Goal: Find contact information: Find contact information

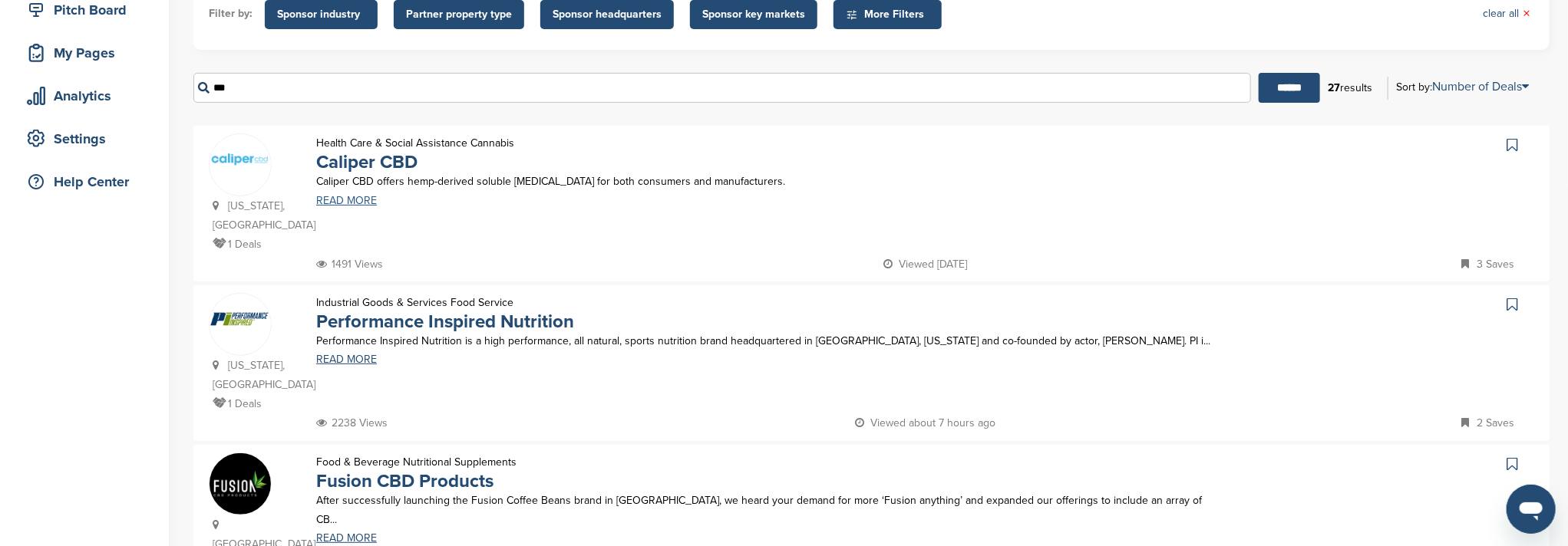
scroll to position [102, 0]
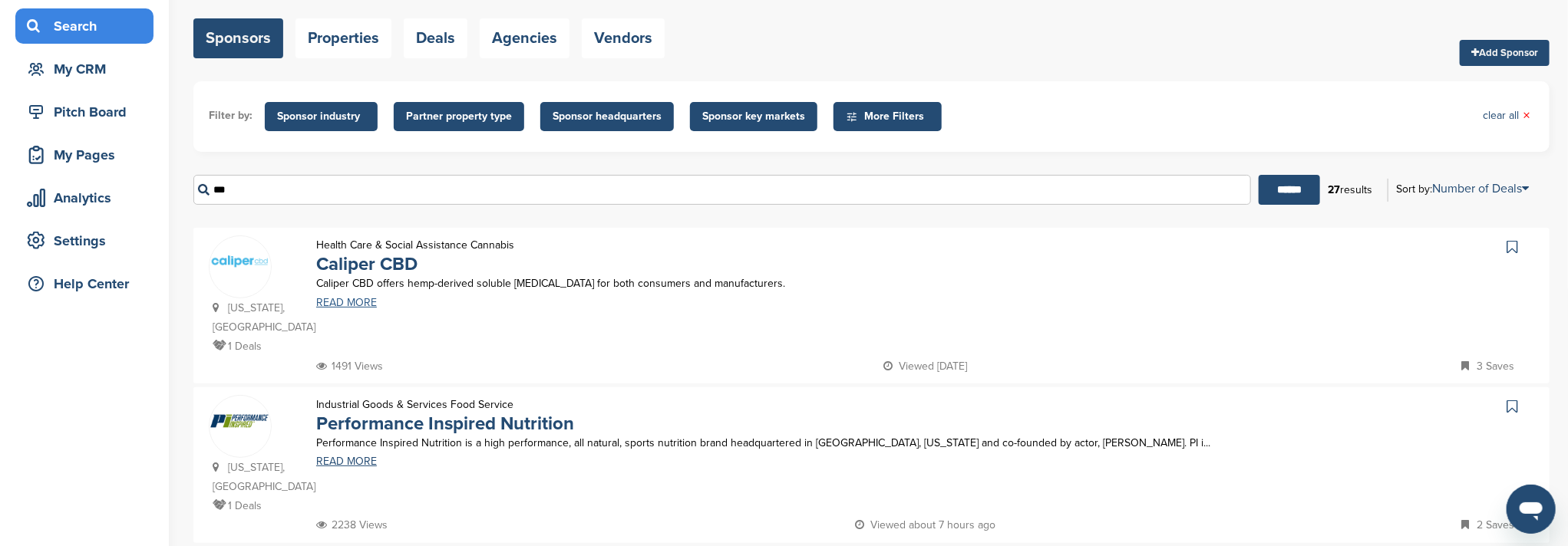
click at [359, 304] on link "READ MORE" at bounding box center [763, 303] width 894 height 11
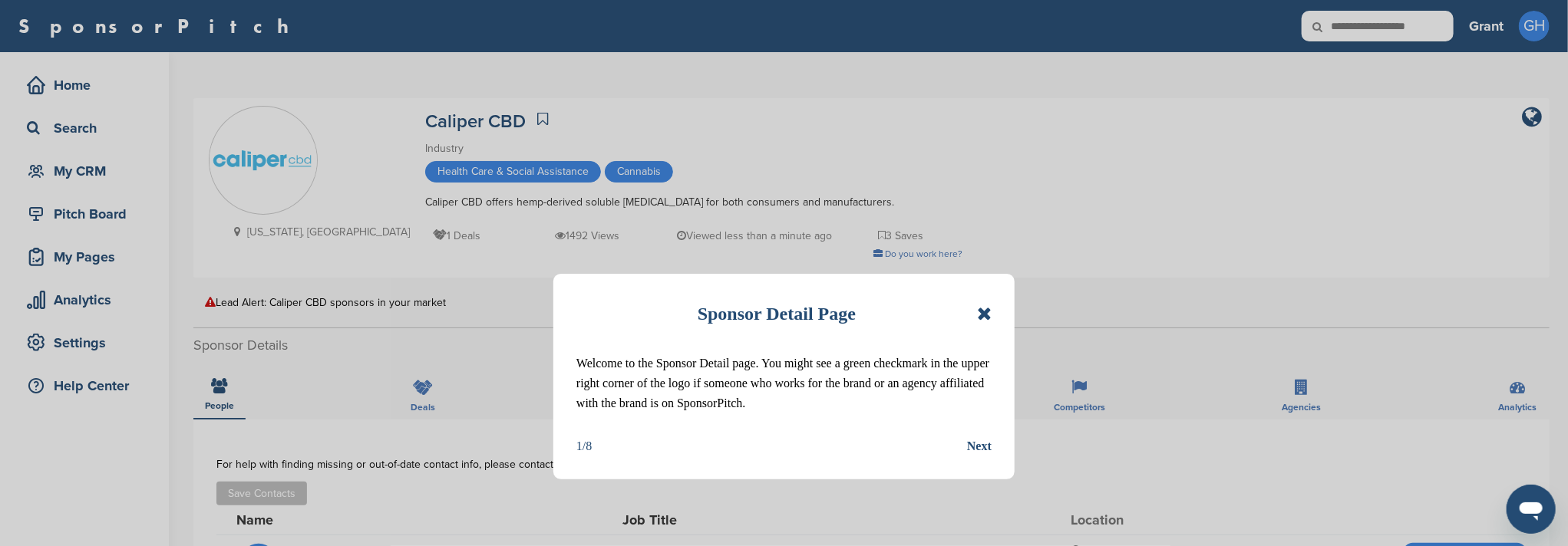
click at [990, 315] on icon at bounding box center [984, 314] width 14 height 19
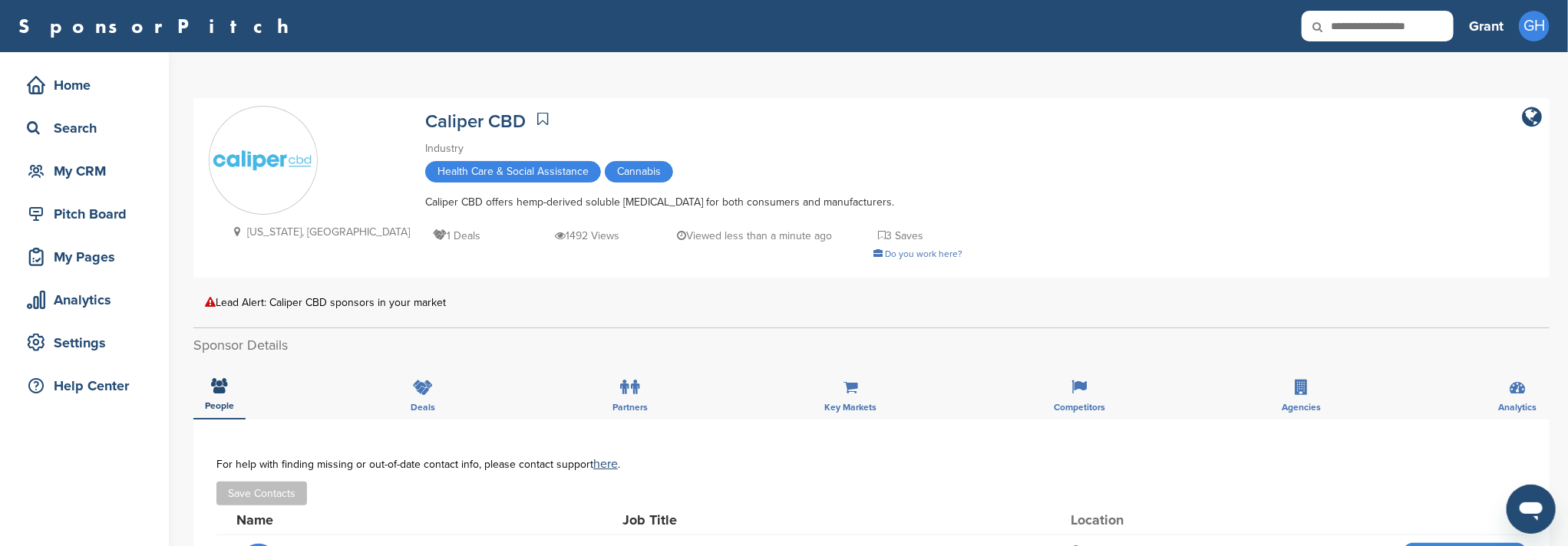
scroll to position [204, 0]
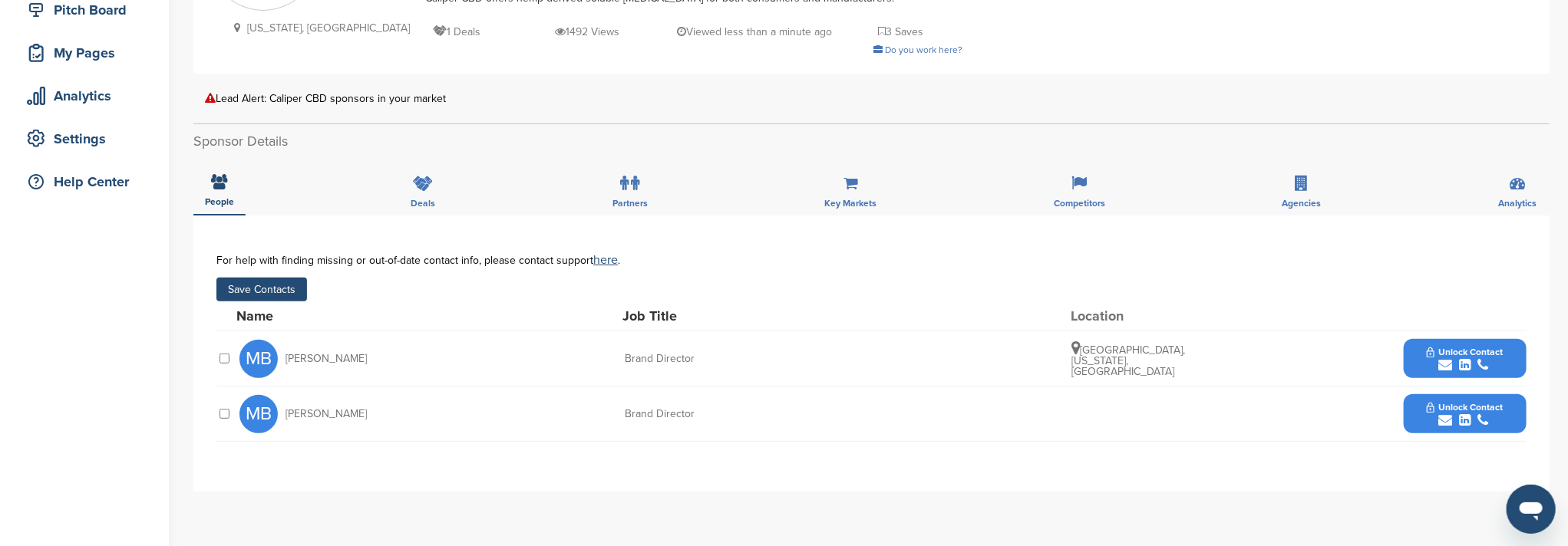
click at [1417, 358] on button "Unlock Contact" at bounding box center [1464, 358] width 113 height 46
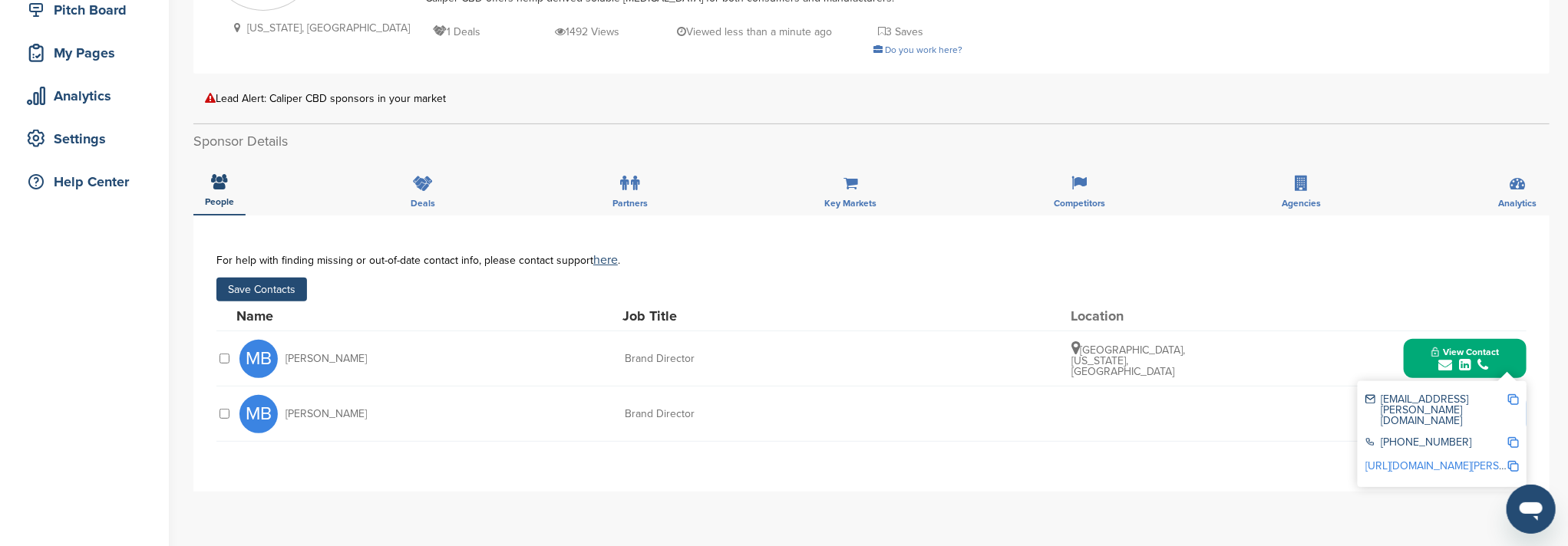
click at [1512, 400] on img at bounding box center [1513, 400] width 11 height 11
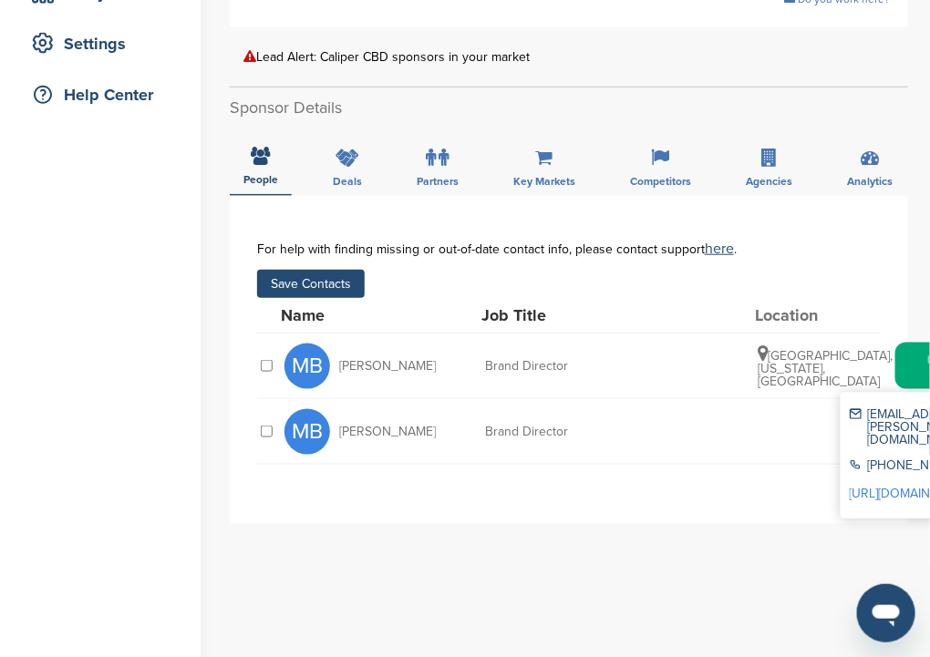
scroll to position [121, 0]
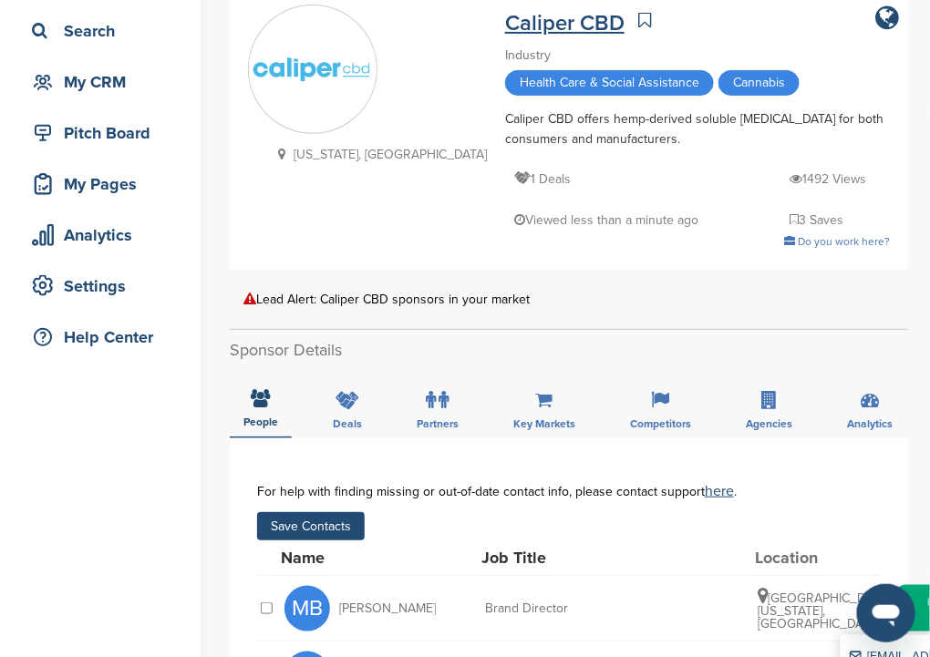
click at [505, 25] on link "Caliper CBD" at bounding box center [564, 23] width 119 height 26
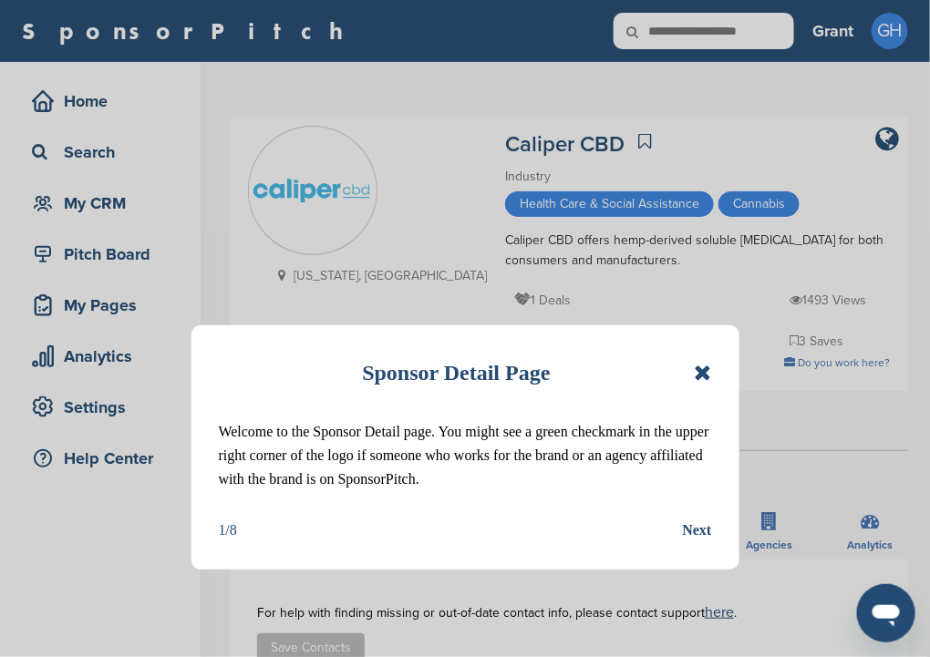
click at [705, 375] on icon at bounding box center [702, 373] width 17 height 22
